Goal: Task Accomplishment & Management: Manage account settings

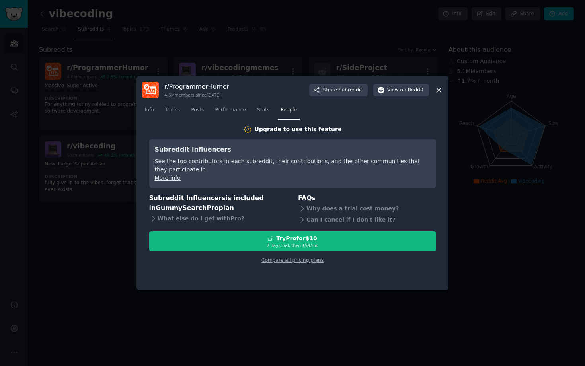
click at [439, 92] on icon at bounding box center [439, 90] width 8 height 8
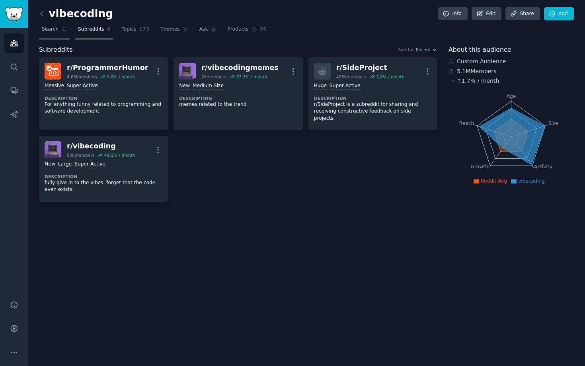
click at [56, 28] on span "Search" at bounding box center [50, 29] width 17 height 7
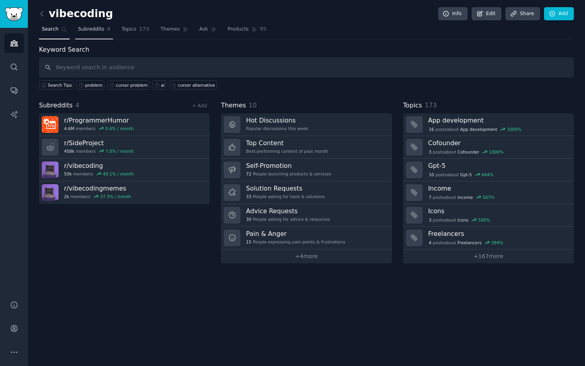
click at [98, 33] on link "Subreddits 4" at bounding box center [94, 31] width 38 height 16
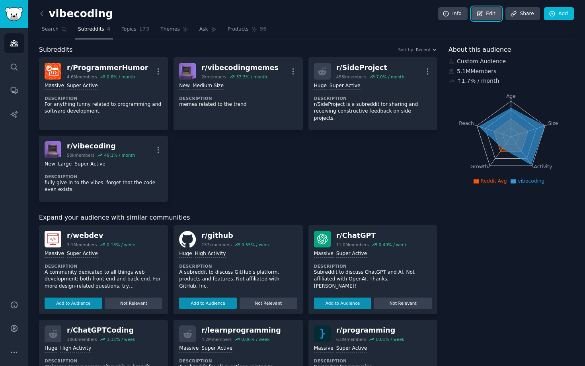
click at [483, 17] on link "Edit" at bounding box center [487, 14] width 30 height 14
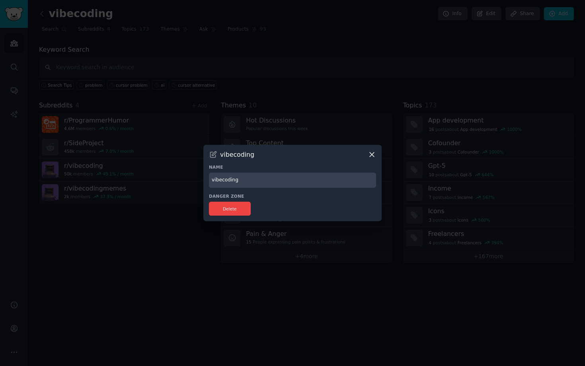
click at [250, 182] on input "vibecoding" at bounding box center [292, 181] width 167 height 16
click at [374, 155] on icon at bounding box center [372, 155] width 8 height 8
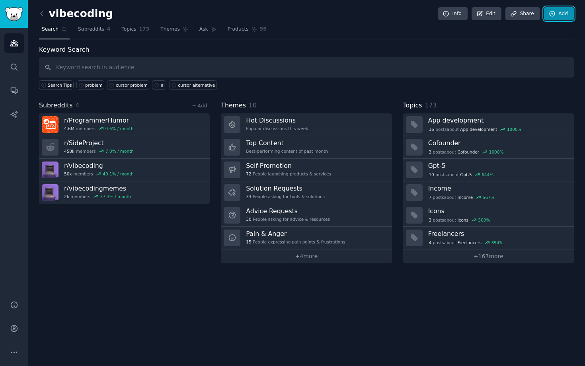
click at [552, 16] on icon at bounding box center [552, 13] width 7 height 7
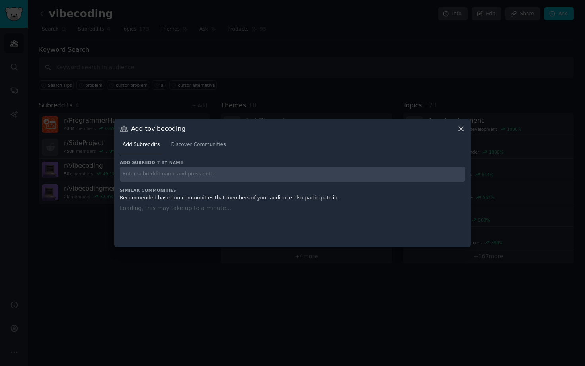
click at [284, 81] on div at bounding box center [292, 183] width 585 height 366
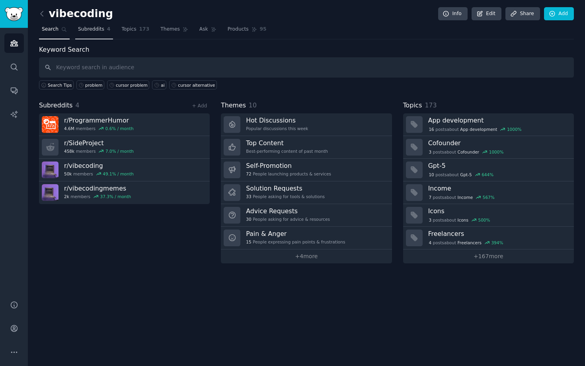
click at [90, 31] on span "Subreddits" at bounding box center [91, 29] width 26 height 7
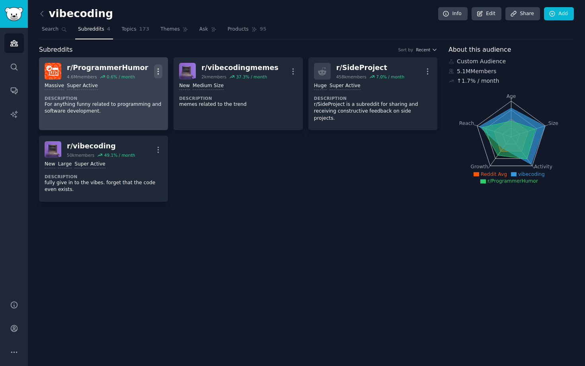
click at [161, 72] on icon "button" at bounding box center [158, 71] width 8 height 8
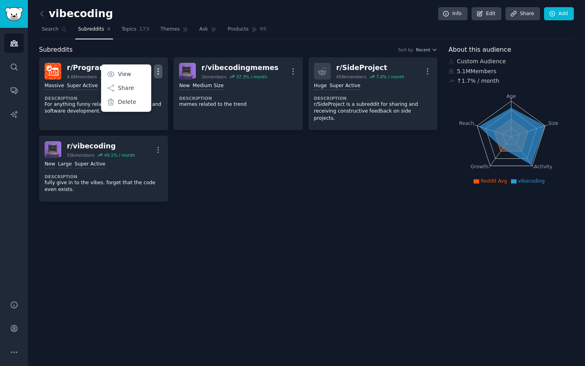
click at [283, 220] on div "vibecoding Info Edit Share Add Search Subreddits 4 Topics 173 Themes Ask Produc…" at bounding box center [307, 183] width 558 height 366
